Goal: Task Accomplishment & Management: Manage account settings

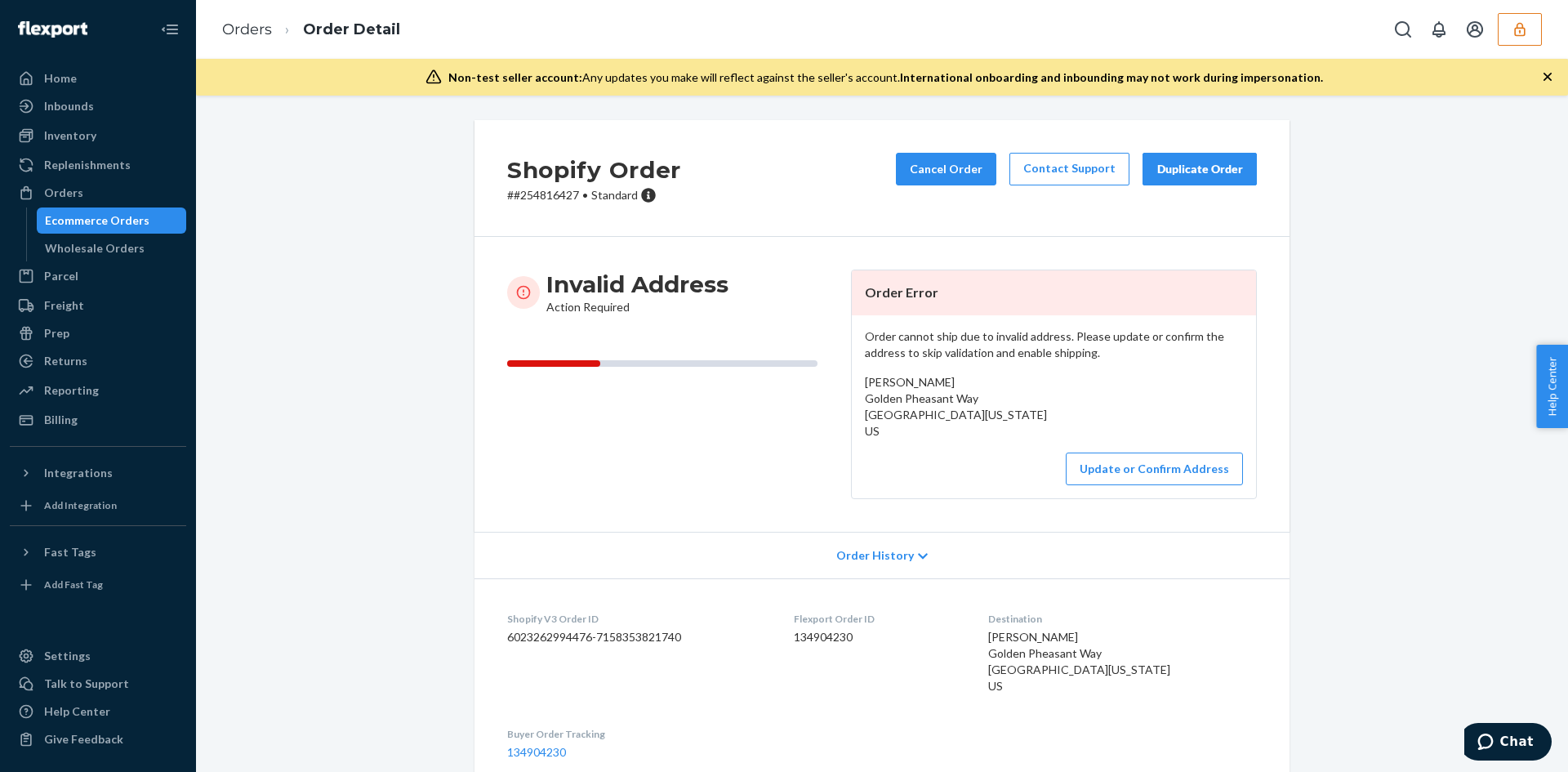
click at [1024, 634] on span "Ryan Augustine Golden Pheasant Way Pewaukee, Wisconsin 53072 US" at bounding box center [1079, 661] width 182 height 63
copy span "Ryan Augustine"
click at [1041, 640] on span "Ryan Augustine Golden Pheasant Way Pewaukee, Wisconsin 53072 US" at bounding box center [1079, 661] width 182 height 63
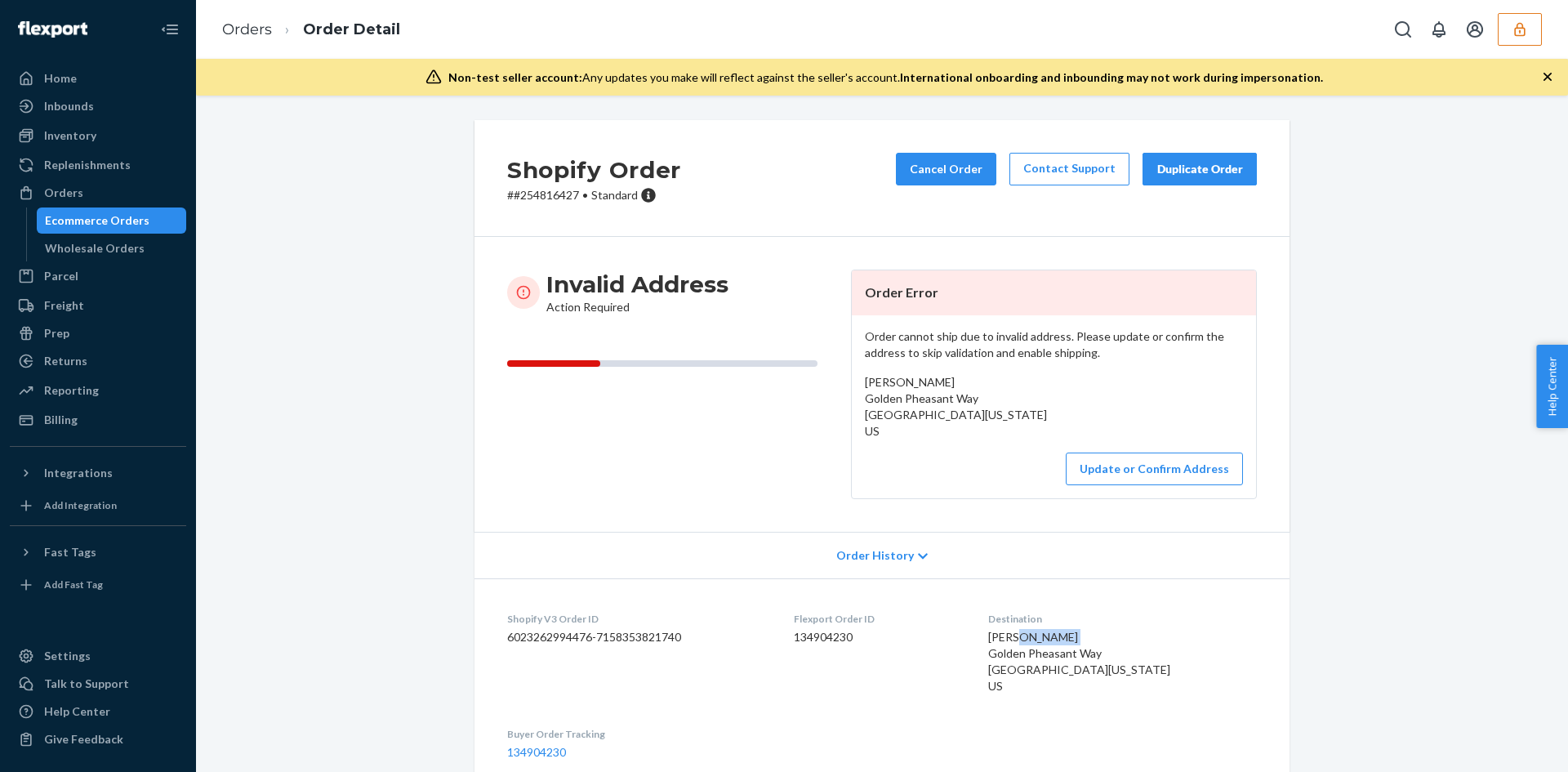
click at [1041, 640] on span "Ryan Augustine Golden Pheasant Way Pewaukee, Wisconsin 53072 US" at bounding box center [1079, 661] width 182 height 63
click at [1026, 670] on span "Ryan Augustine Golden Pheasant Way Pewaukee, Wisconsin 53072 US" at bounding box center [1079, 661] width 182 height 63
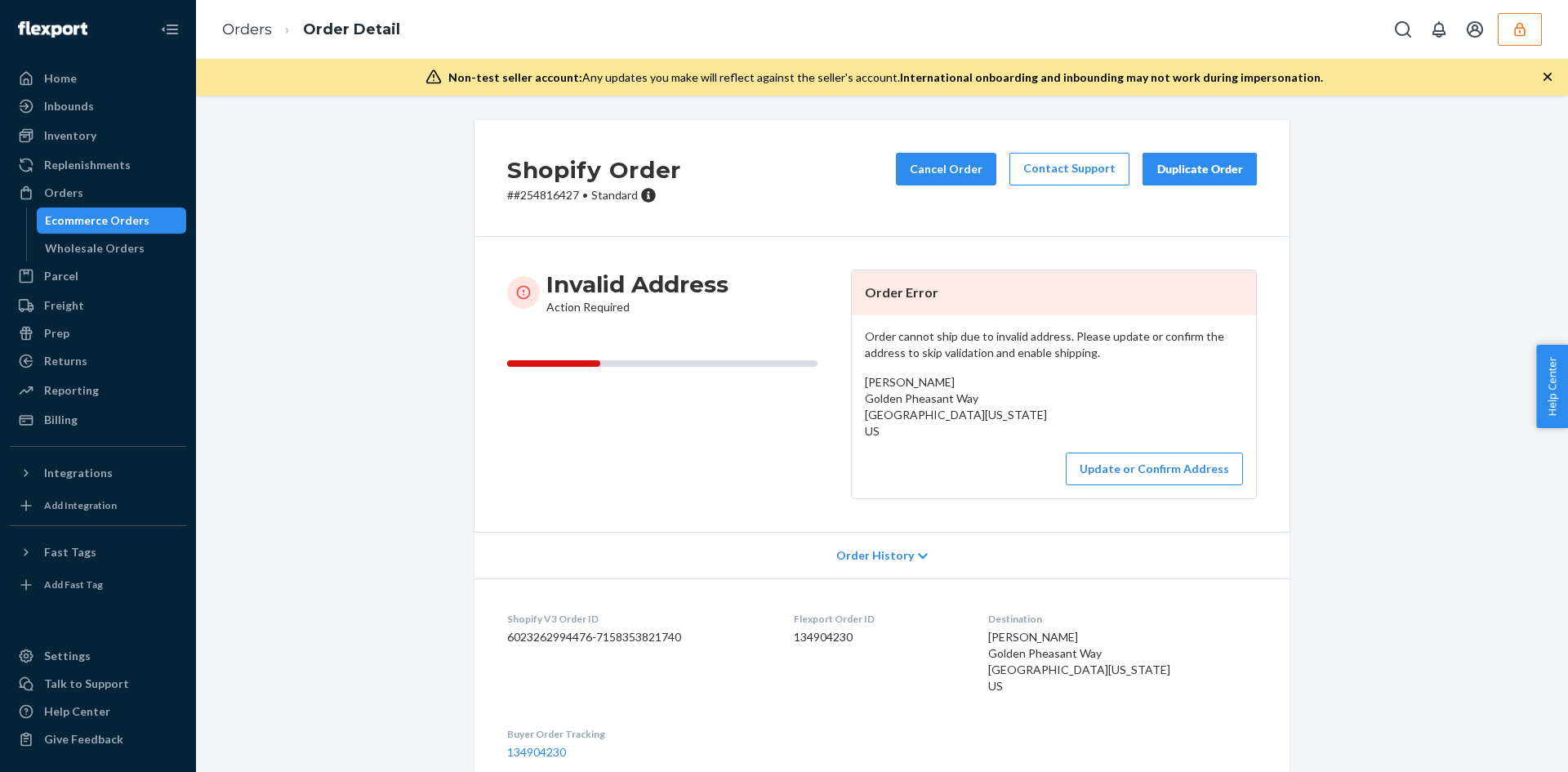
click at [1026, 670] on span "Ryan Augustine Golden Pheasant Way Pewaukee, Wisconsin 53072 US" at bounding box center [1079, 661] width 182 height 63
copy span "Pewaukee"
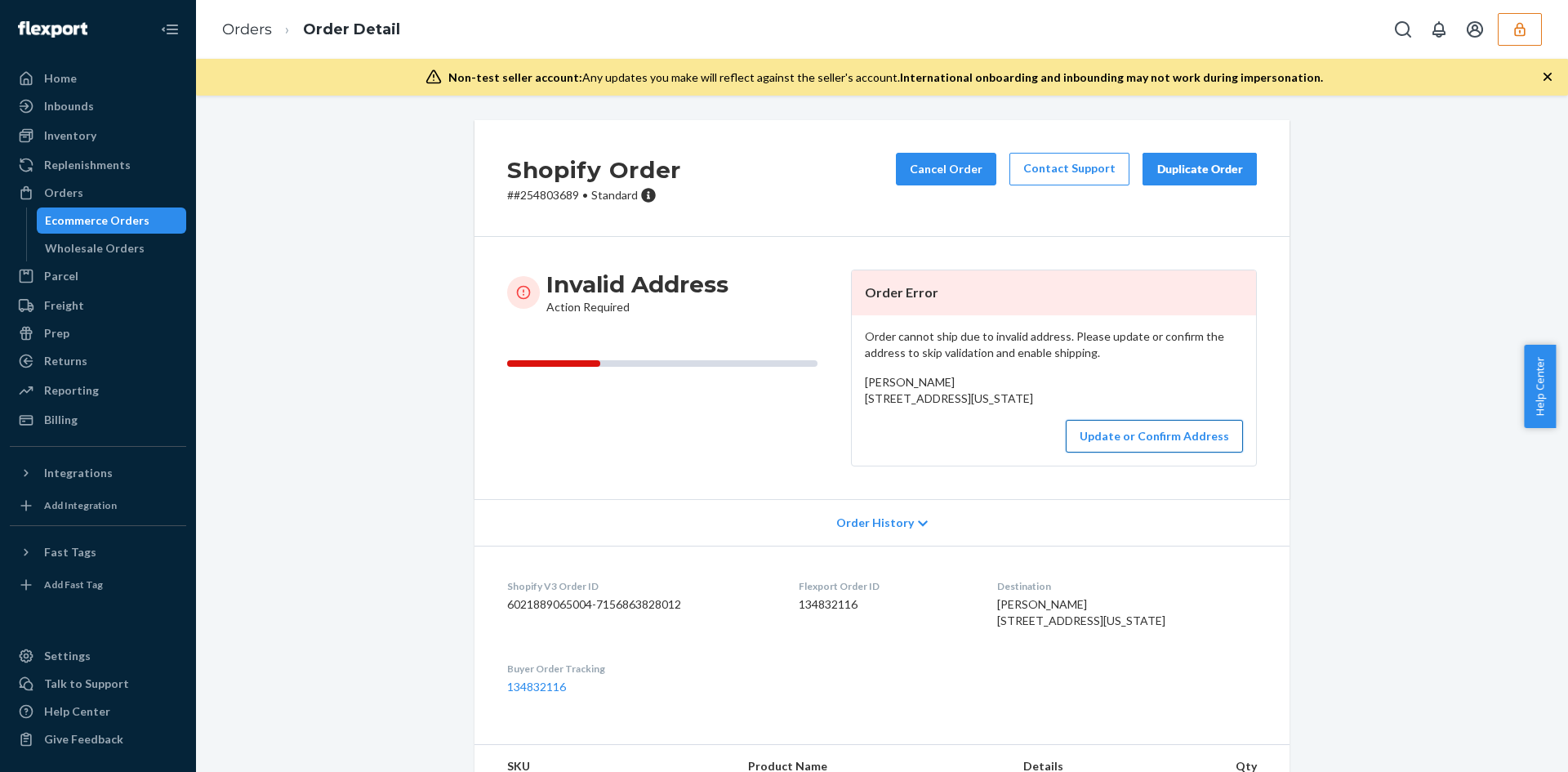
click at [1132, 452] on button "Update or Confirm Address" at bounding box center [1154, 436] width 177 height 33
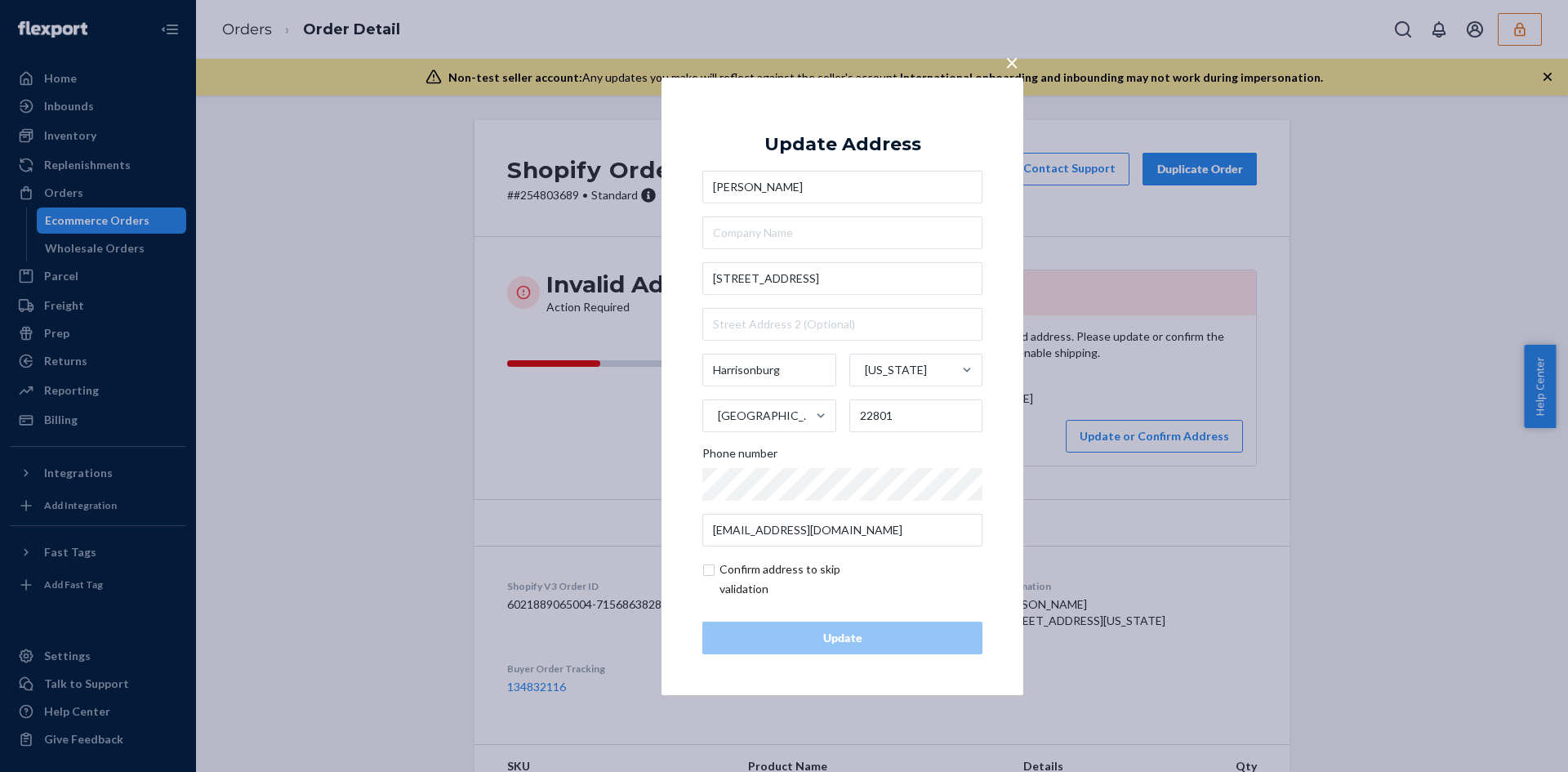
click at [797, 573] on input "checkbox" at bounding box center [797, 579] width 189 height 40
checkbox input "true"
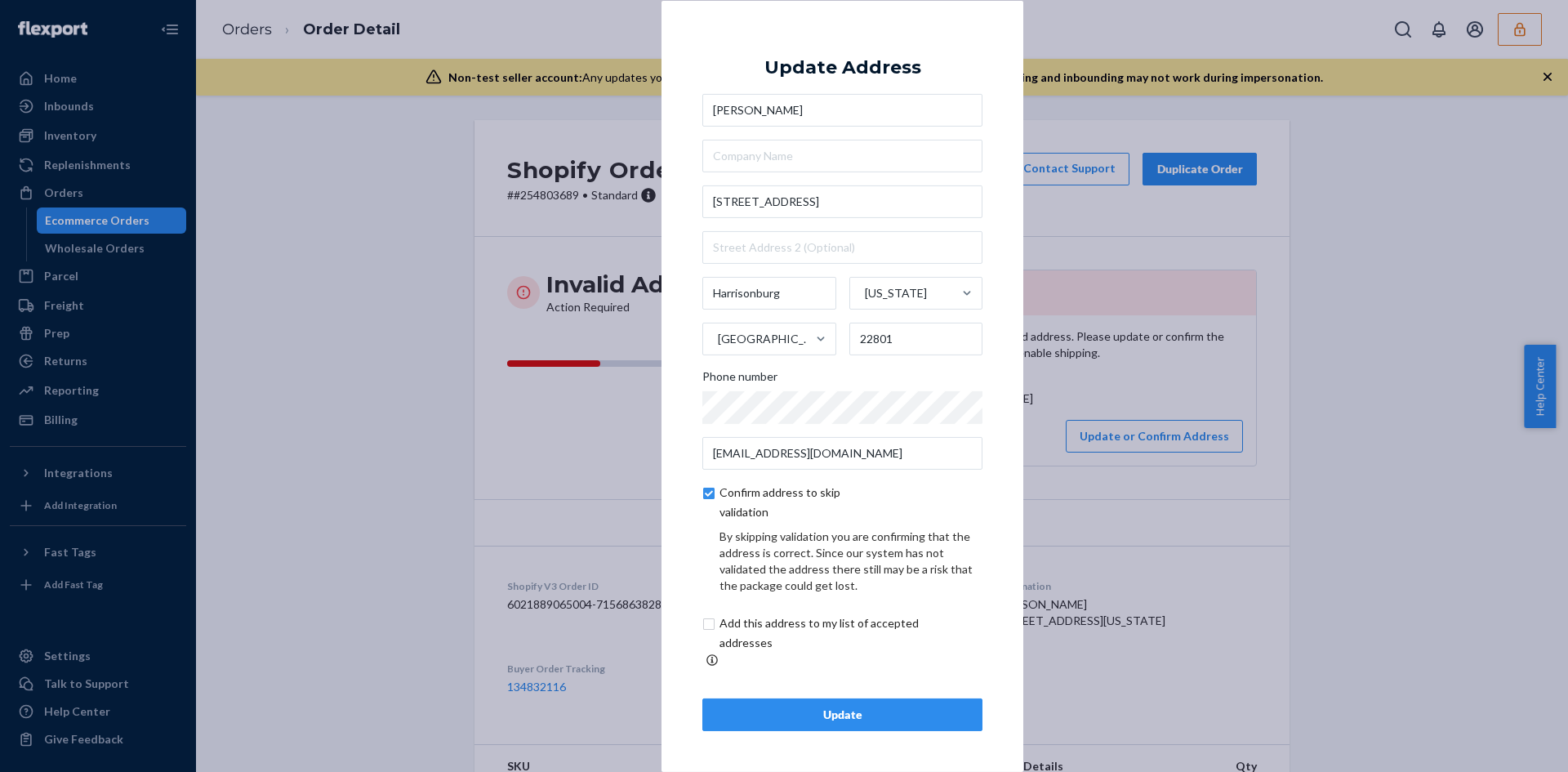
click at [892, 713] on div "Update" at bounding box center [841, 714] width 252 height 16
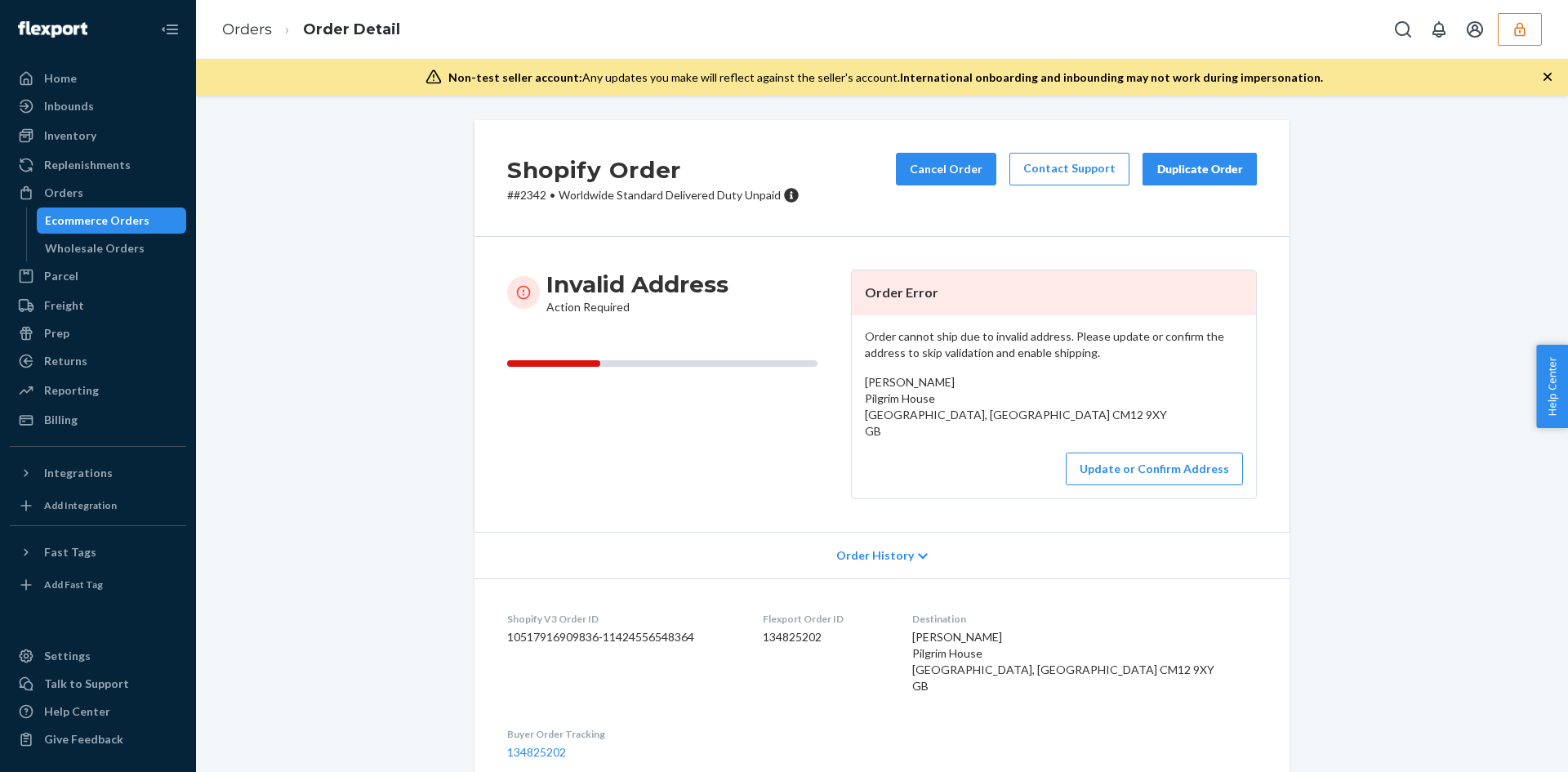
click at [1037, 639] on span "Danielle Jones Pilgrim House Billericay, England CM12 9XY GB" at bounding box center [1063, 661] width 302 height 63
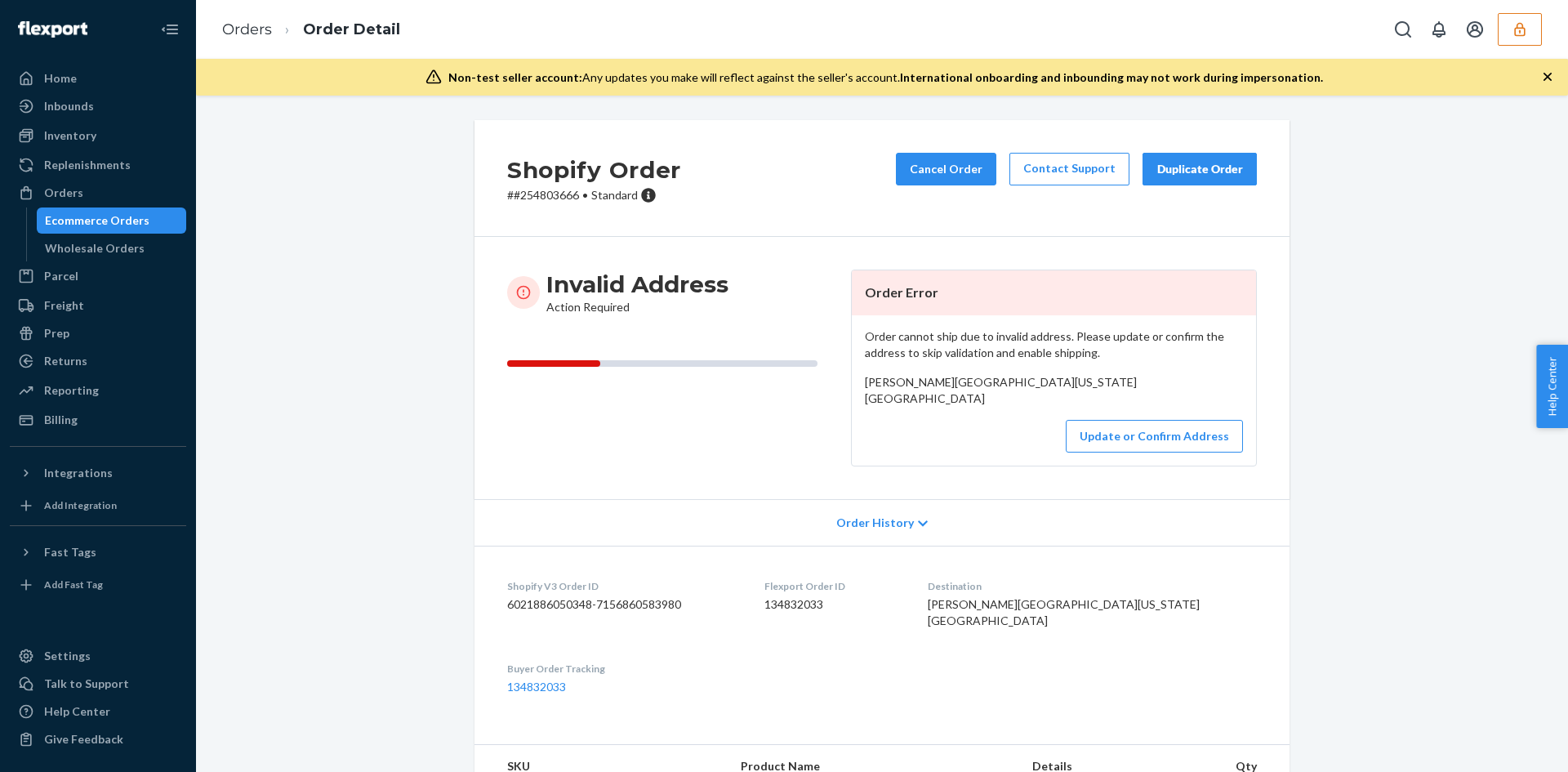
click at [1029, 627] on span "[PERSON_NAME][GEOGRAPHIC_DATA][US_STATE] [GEOGRAPHIC_DATA]" at bounding box center [1063, 612] width 271 height 30
click at [1024, 627] on span "[PERSON_NAME][GEOGRAPHIC_DATA][US_STATE] [GEOGRAPHIC_DATA]" at bounding box center [1063, 612] width 271 height 30
click at [1024, 627] on span "Kaleb McMillon Keaton St Prairie Grove, Arkansas 72753 US" at bounding box center [1063, 612] width 271 height 30
copy span "Kaleb McMillon"
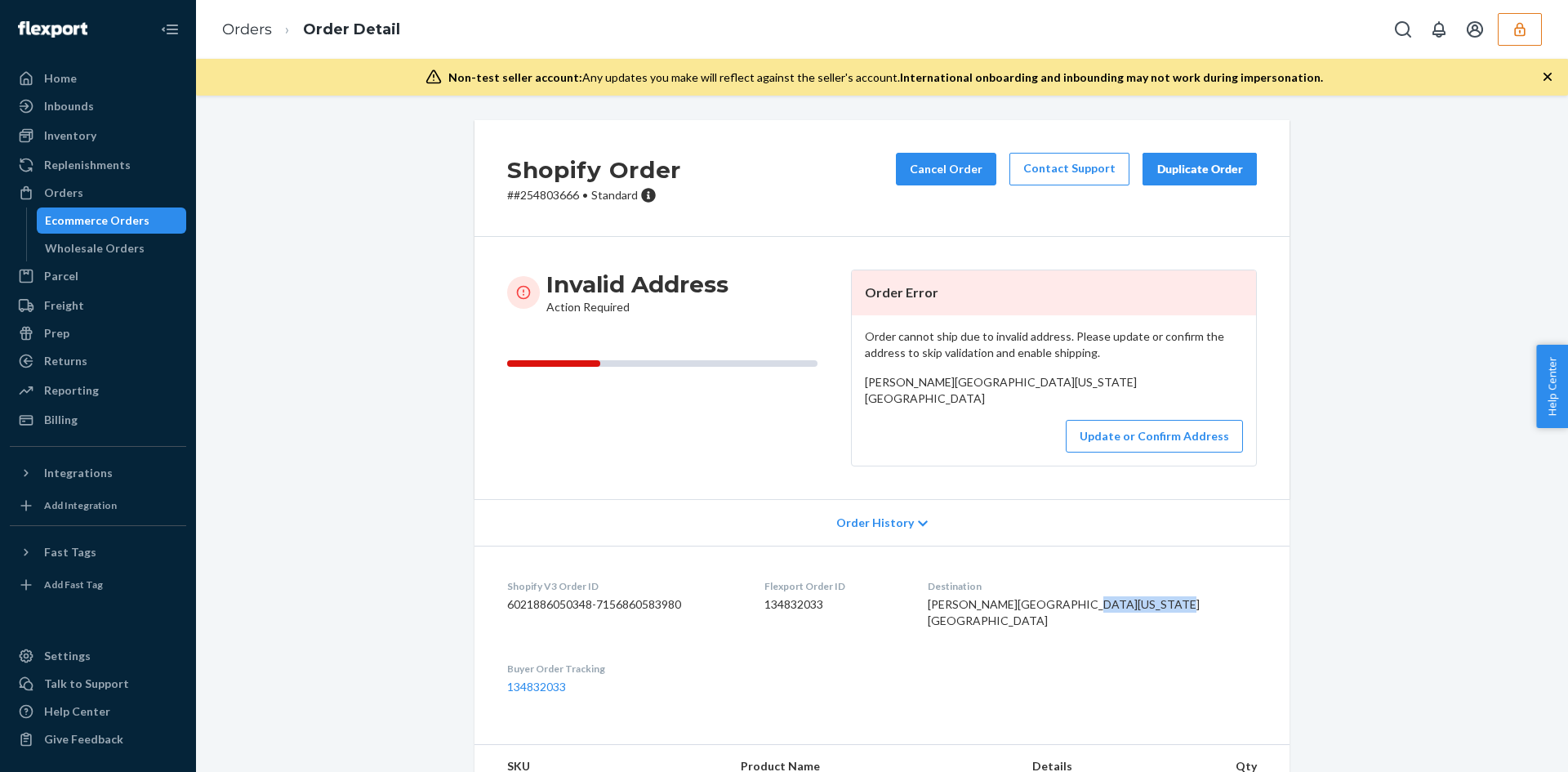
drag, startPoint x: 1001, startPoint y: 671, endPoint x: 1070, endPoint y: 670, distance: 69.0
click at [1070, 627] on span "Kaleb McMillon Keaton St Prairie Grove, Arkansas 72753 US" at bounding box center [1063, 612] width 271 height 30
copy span "Prairie Grove,"
click at [1151, 452] on button "Update or Confirm Address" at bounding box center [1154, 436] width 177 height 33
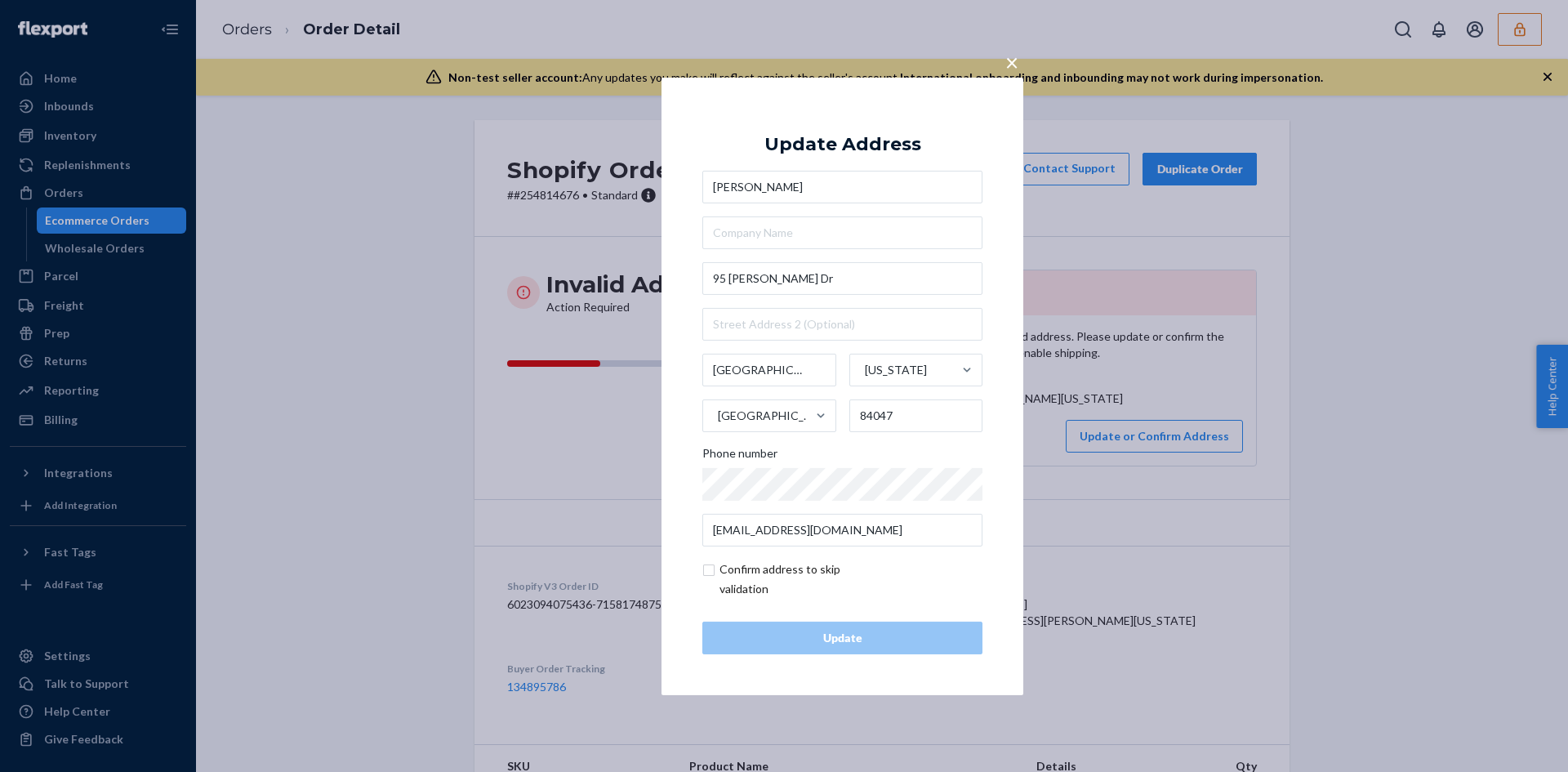
click at [803, 575] on input "checkbox" at bounding box center [797, 579] width 189 height 40
checkbox input "true"
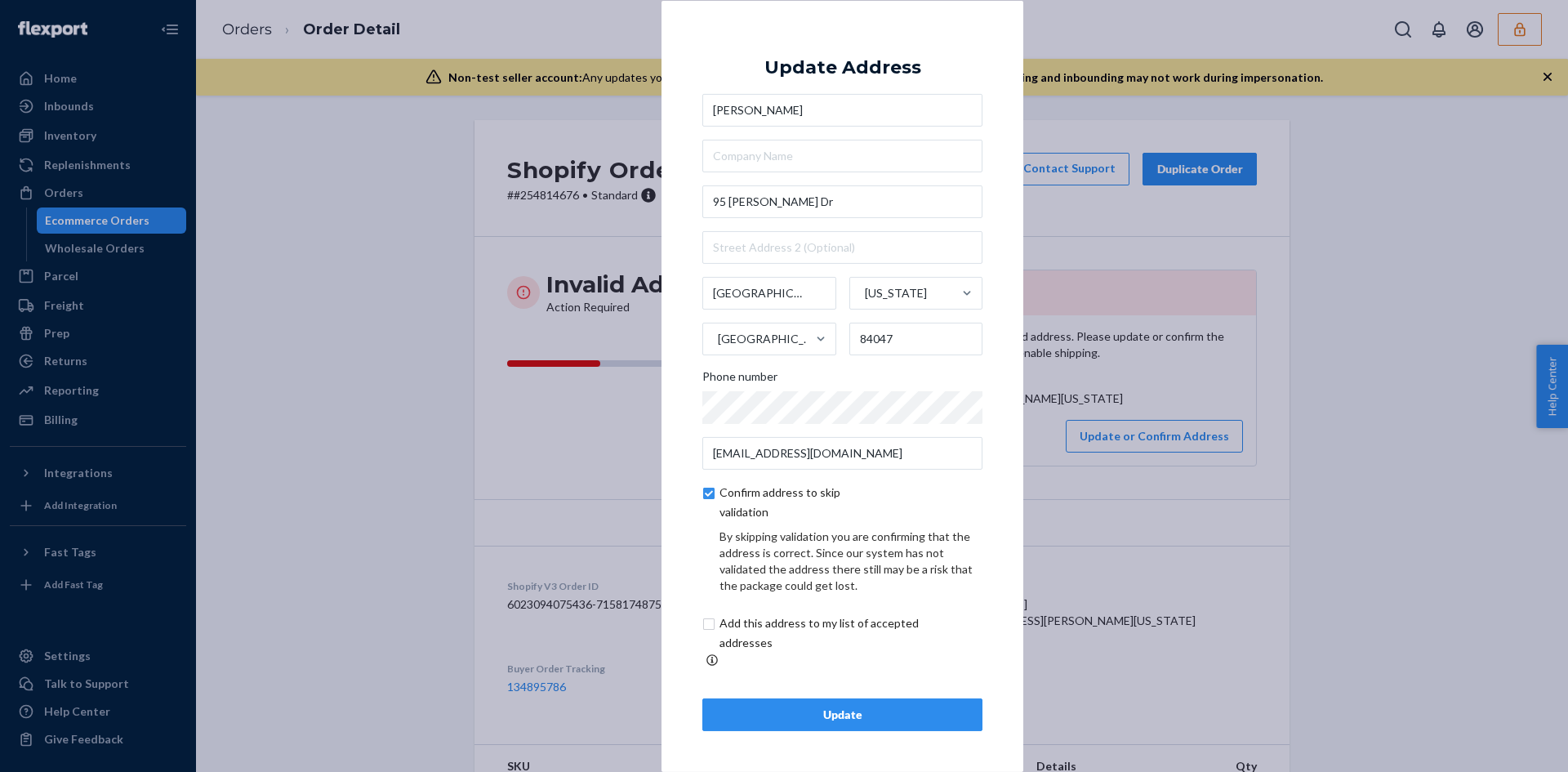
click at [859, 706] on div "Update" at bounding box center [841, 714] width 252 height 16
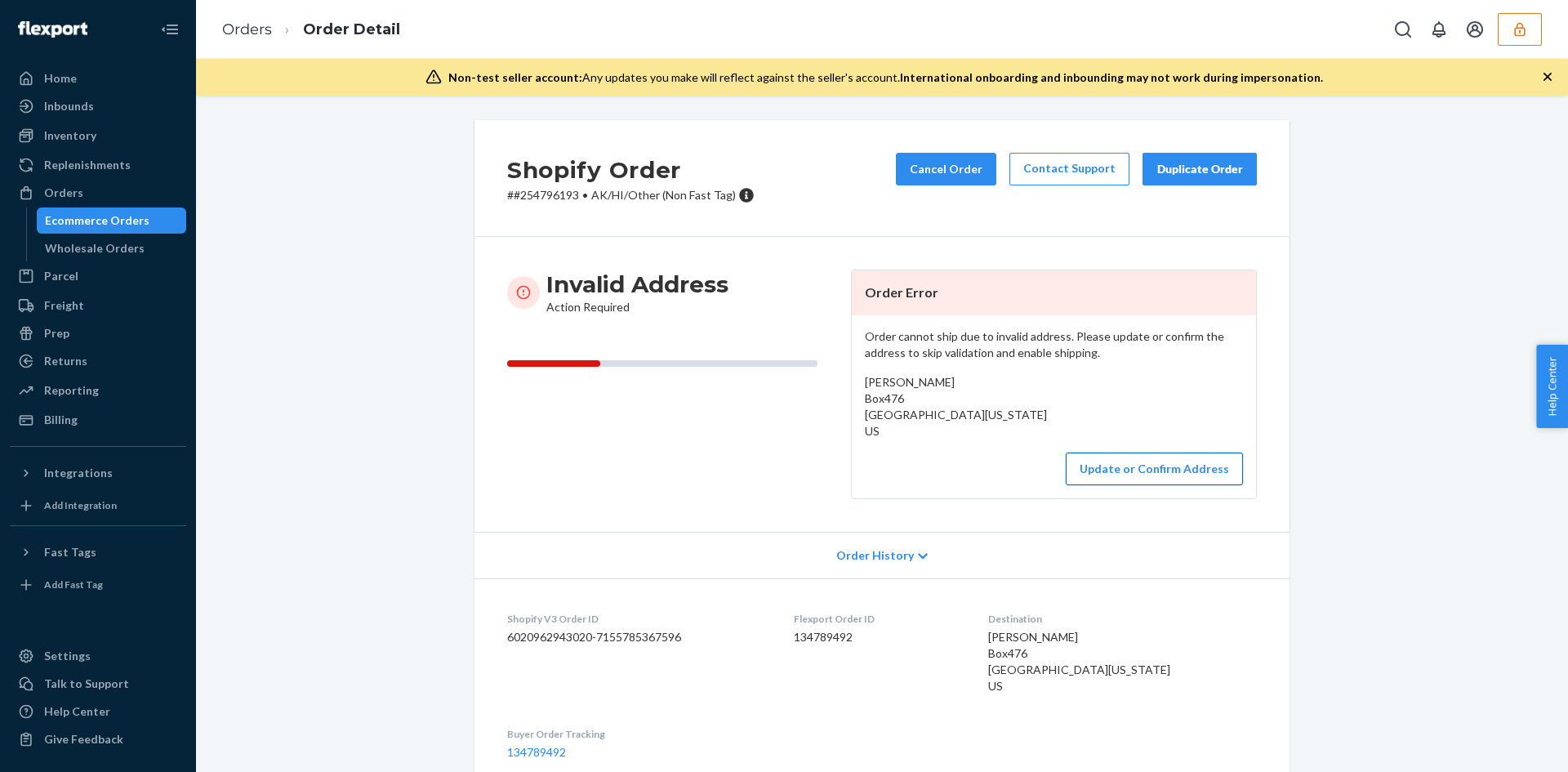
click at [1131, 458] on button "Update or Confirm Address" at bounding box center [1154, 469] width 177 height 33
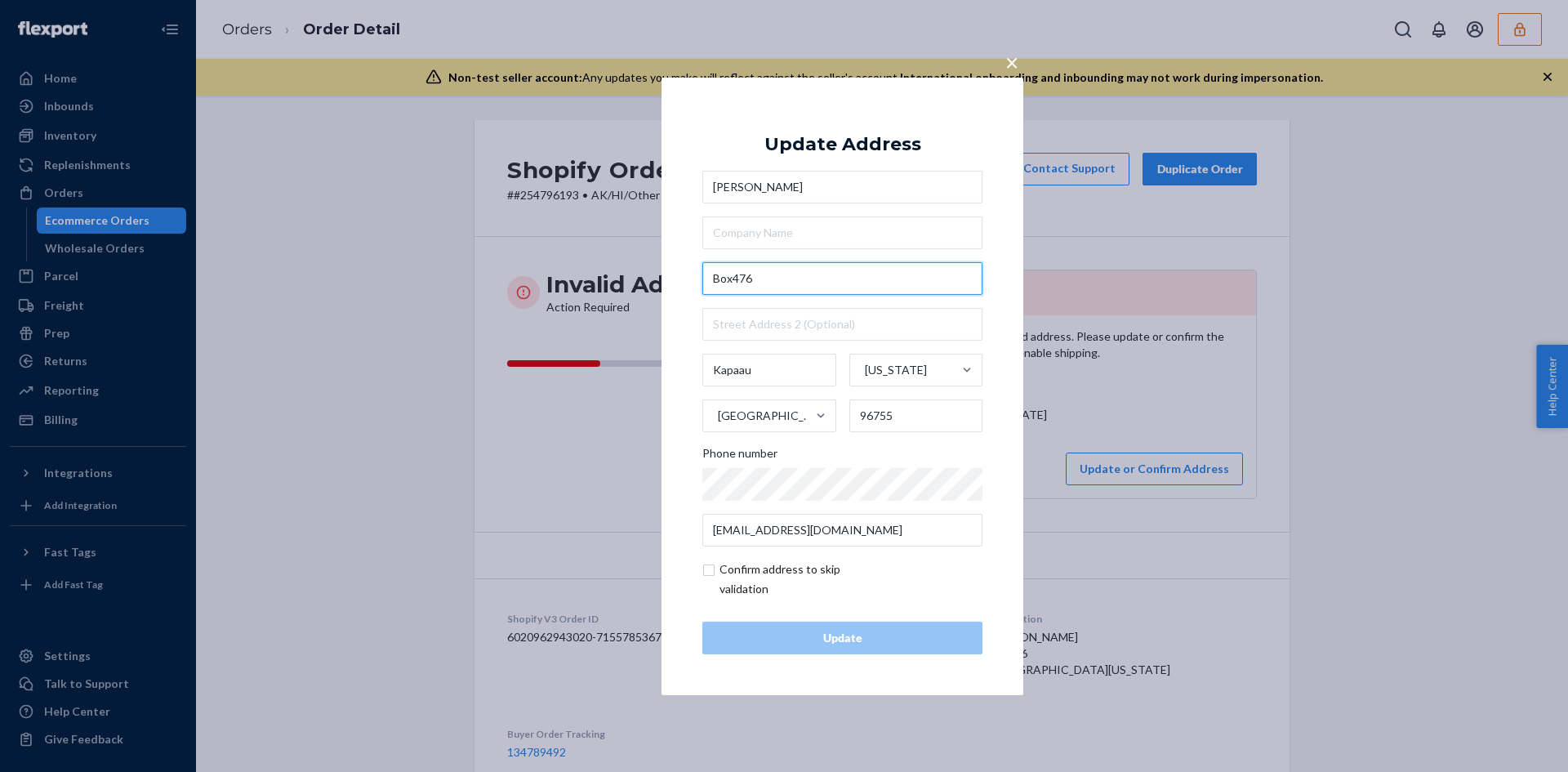
click at [712, 282] on input "Box476" at bounding box center [842, 278] width 280 height 33
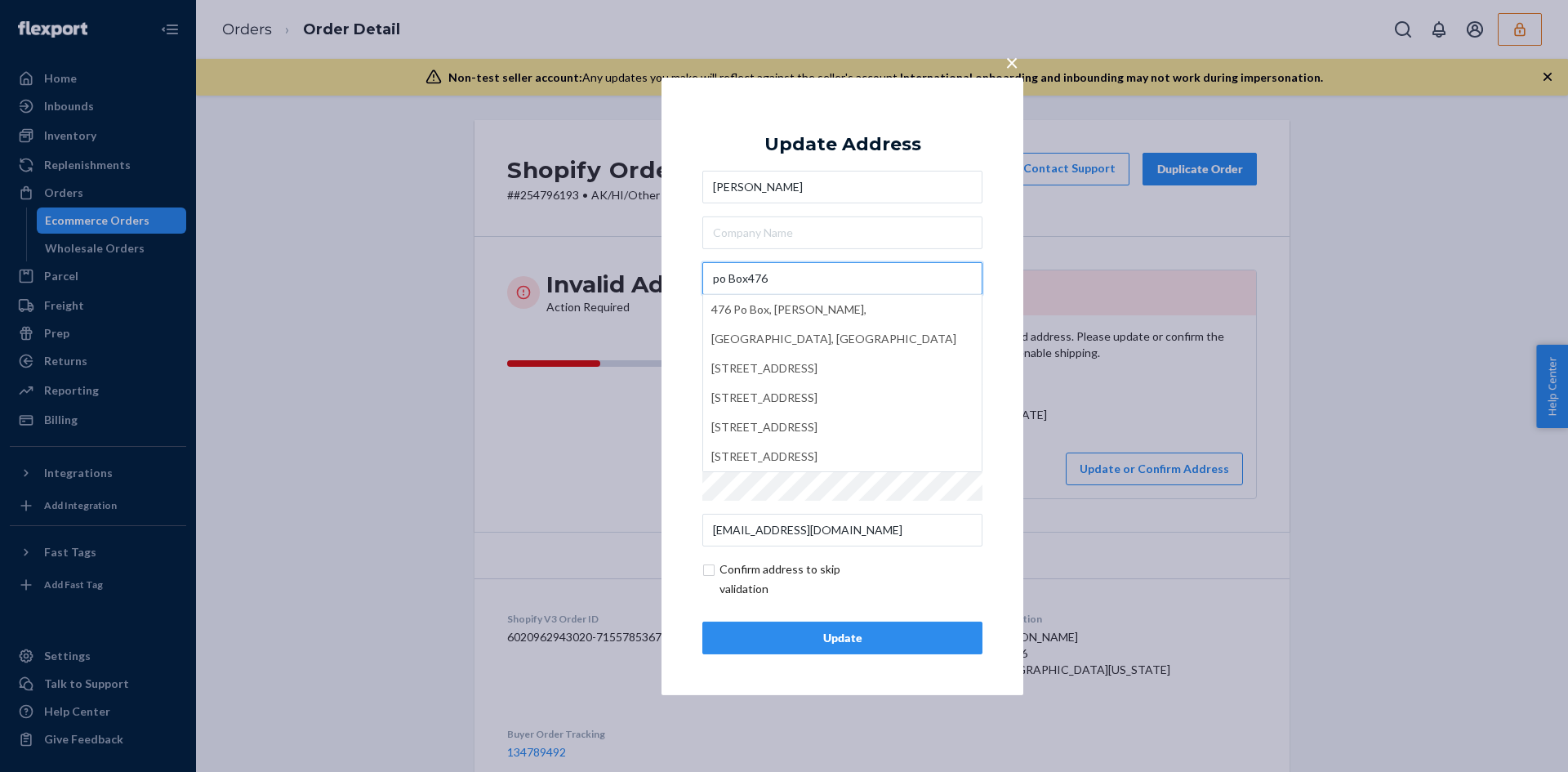
type input "po Box476"
click at [893, 641] on div "Update" at bounding box center [841, 638] width 252 height 16
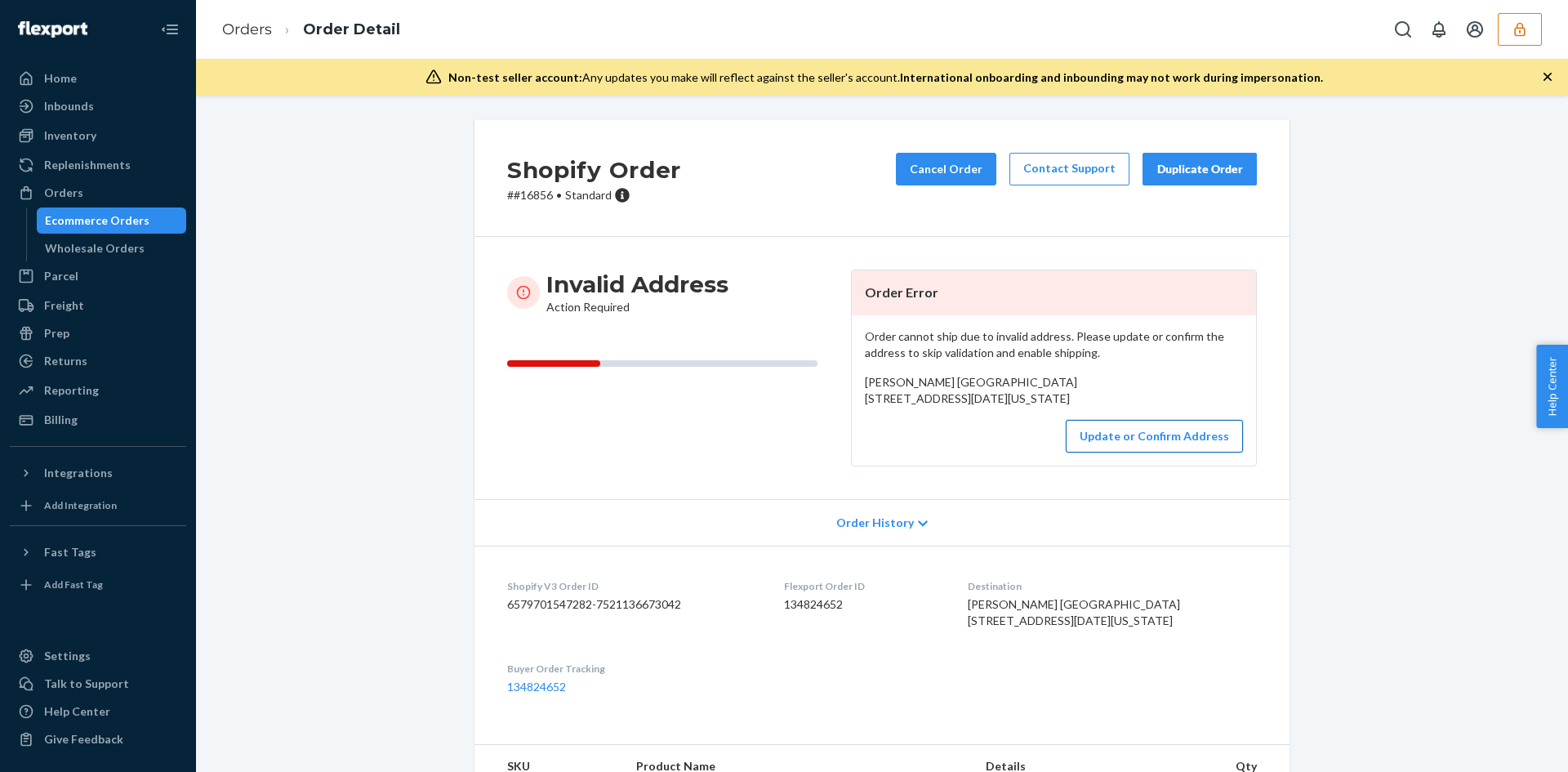
click at [1181, 452] on button "Update or Confirm Address" at bounding box center [1154, 436] width 177 height 33
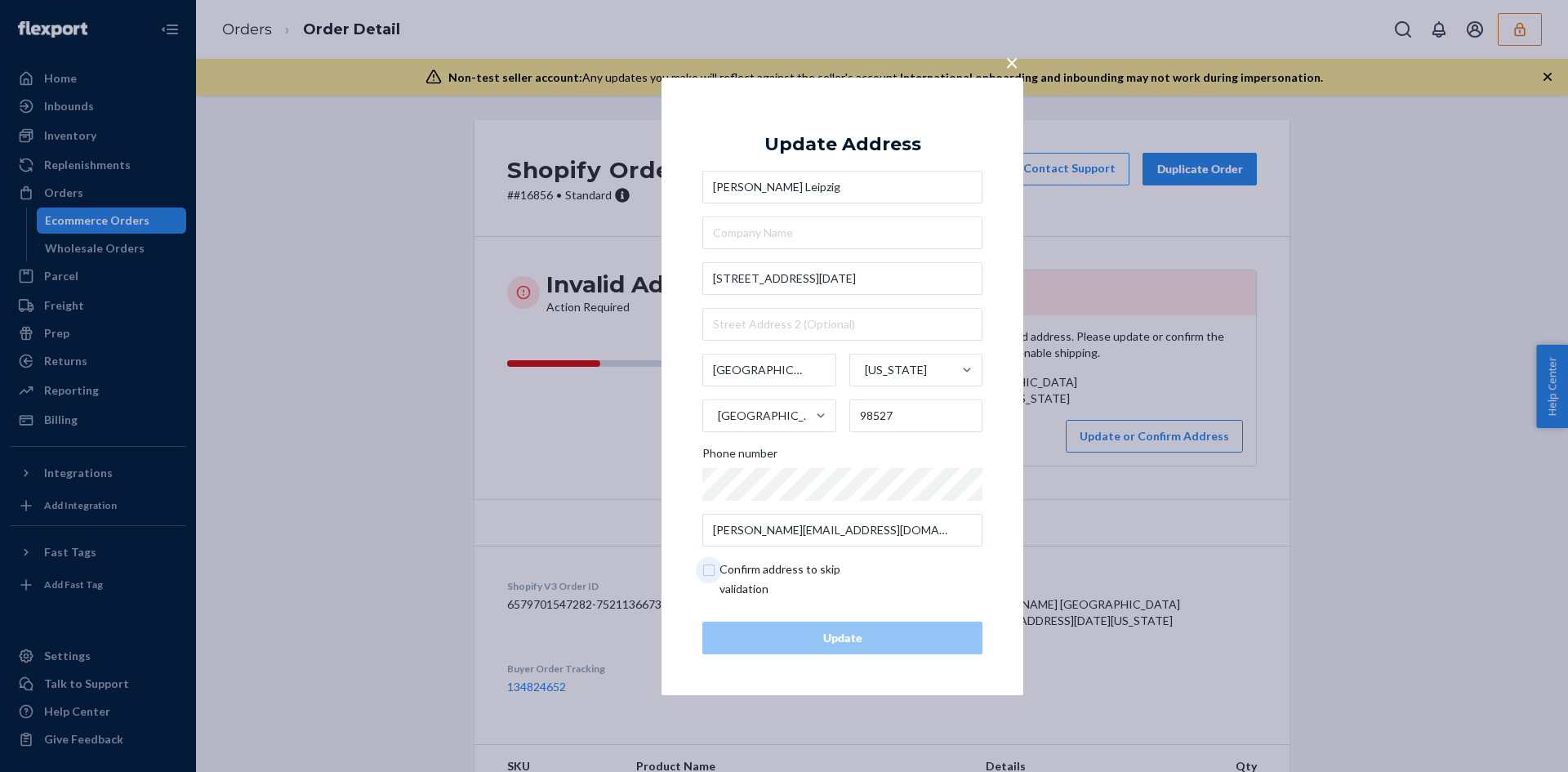
click at [781, 583] on input "checkbox" at bounding box center [797, 579] width 189 height 40
checkbox input "true"
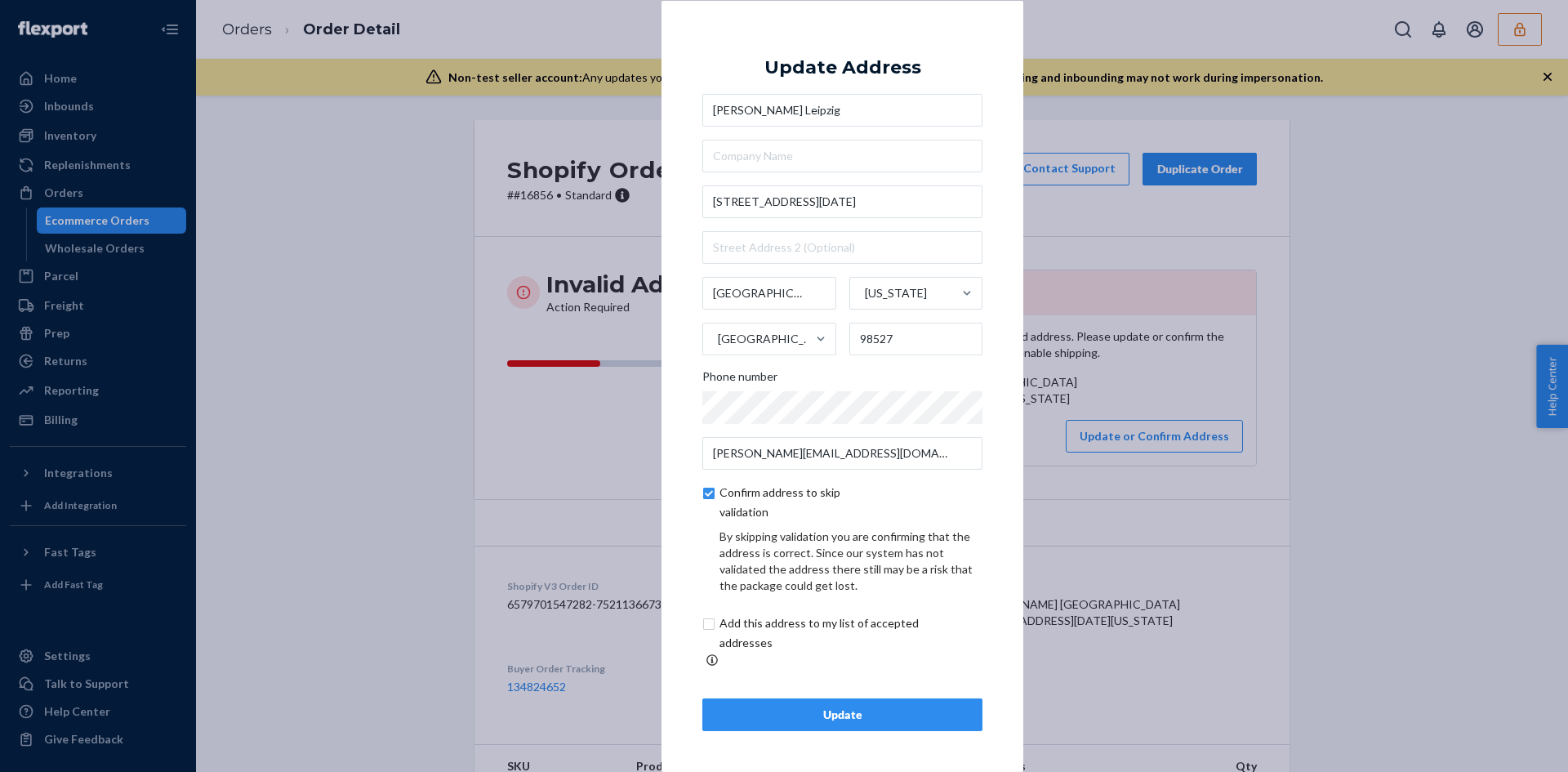
click at [913, 729] on div "× Update Address Brandon Leipzig 36 4th St 268BC Bay Center Washington United S…" at bounding box center [842, 386] width 361 height 771
click at [897, 711] on div "Update" at bounding box center [841, 714] width 252 height 16
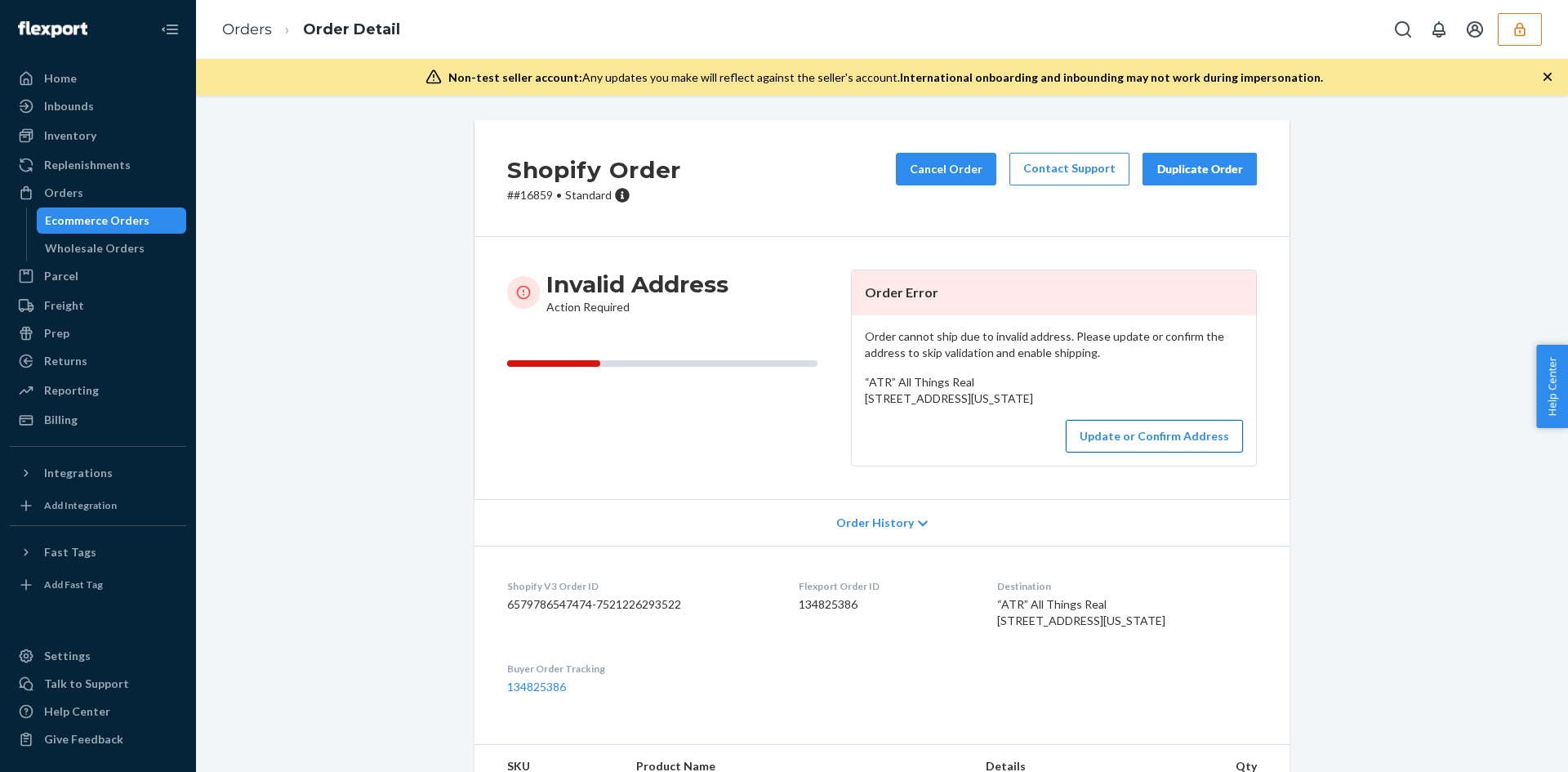
click at [1143, 452] on button "Update or Confirm Address" at bounding box center [1154, 436] width 177 height 33
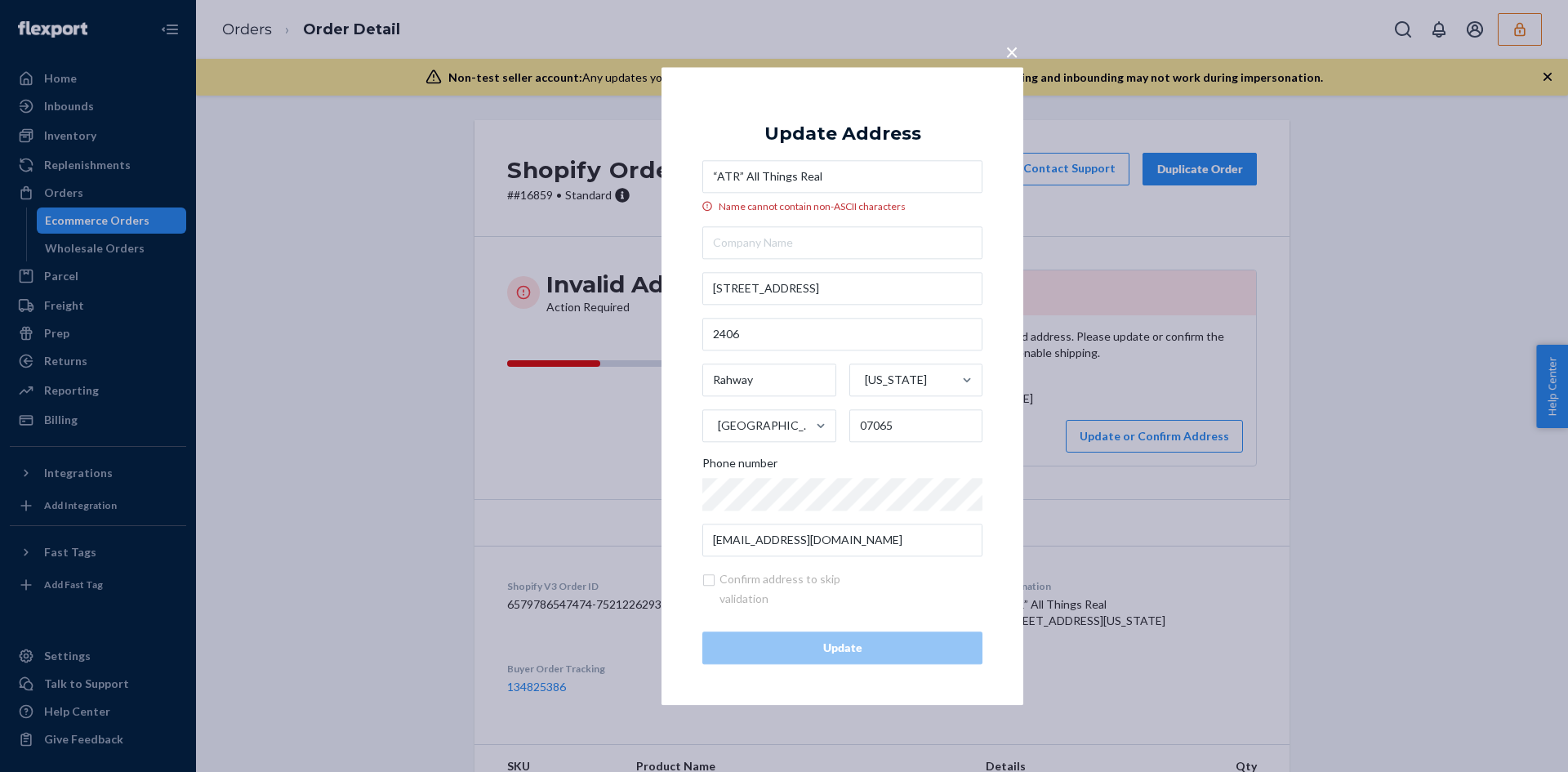
click at [740, 169] on input "“ATR” All Things Real" at bounding box center [842, 177] width 280 height 33
click at [715, 170] on input "“ATR All Things Real" at bounding box center [842, 177] width 280 height 33
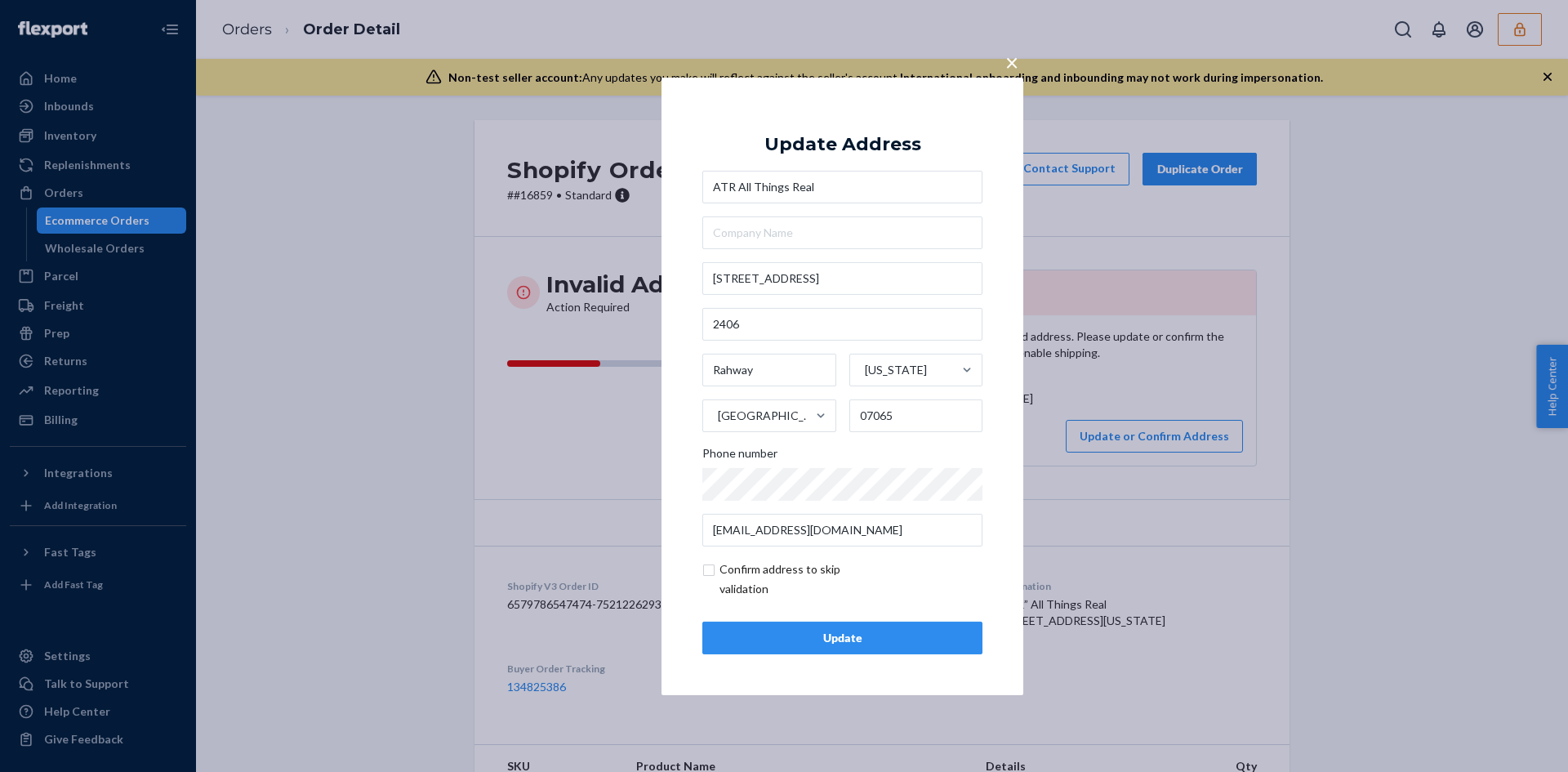
type input "ATR All Things Real"
click at [905, 623] on button "Update" at bounding box center [842, 638] width 280 height 33
